Goal: Information Seeking & Learning: Find specific fact

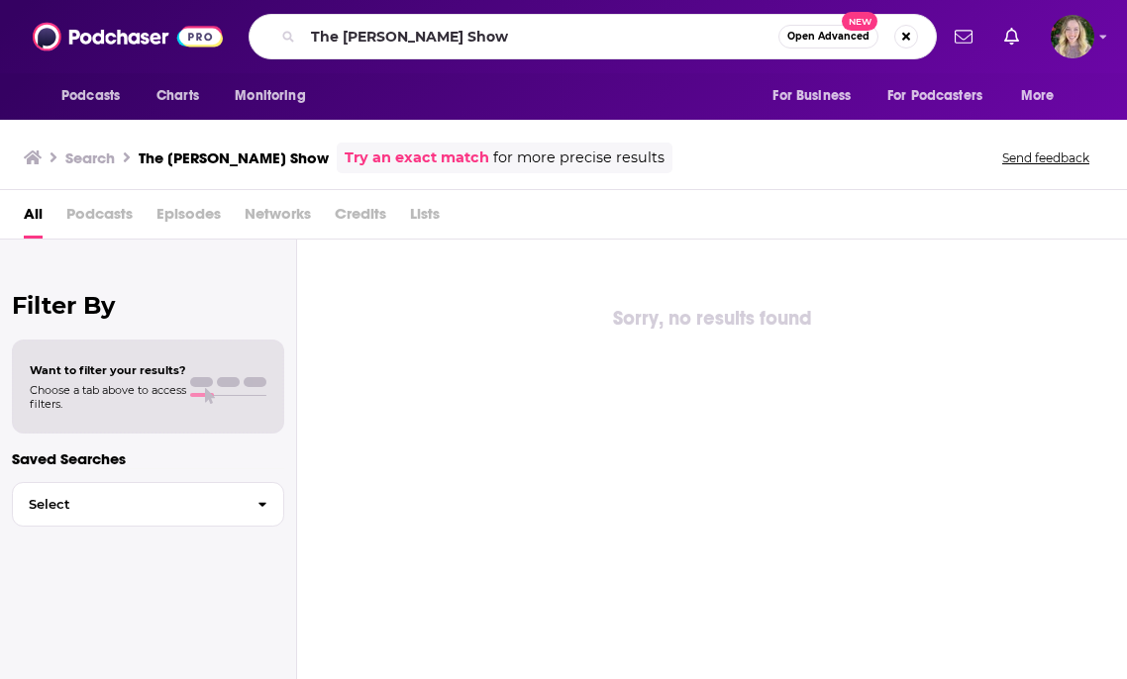
click at [415, 29] on input "The [PERSON_NAME] Show" at bounding box center [540, 37] width 475 height 32
click at [530, 30] on input "Future Women Leadership Series" at bounding box center [540, 37] width 475 height 32
drag, startPoint x: 570, startPoint y: 38, endPoint x: 500, endPoint y: 38, distance: 70.3
click at [500, 38] on input "Future Women Leadership Series" at bounding box center [540, 37] width 475 height 32
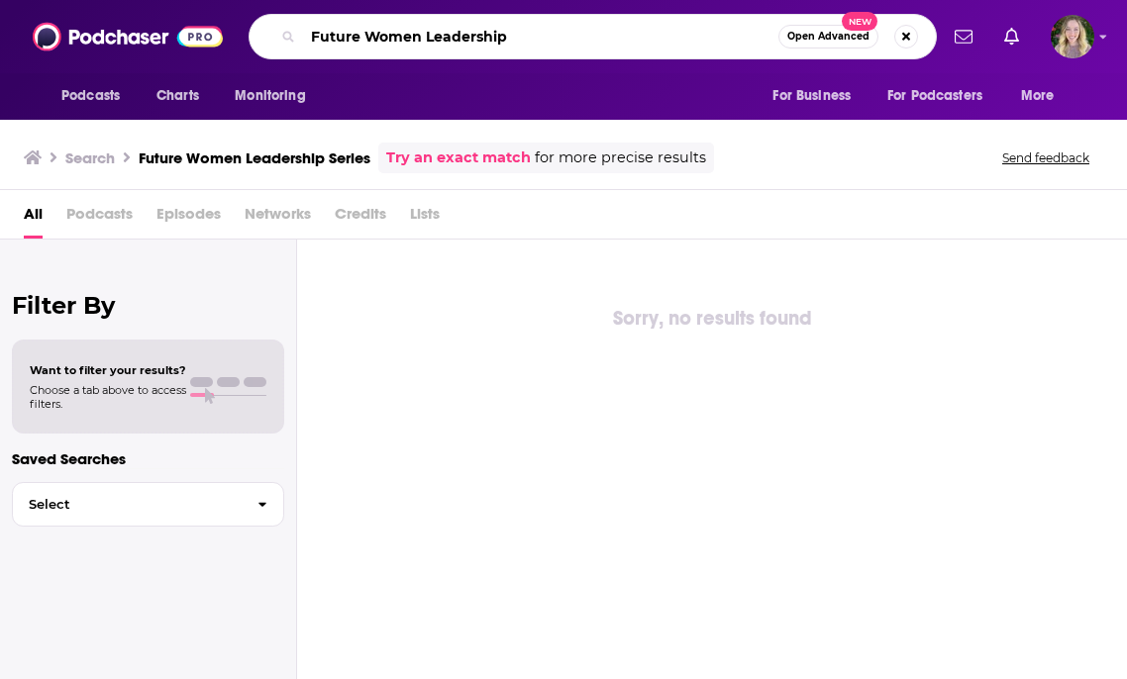
type input "Future Women Leadership"
